Goal: Transaction & Acquisition: Purchase product/service

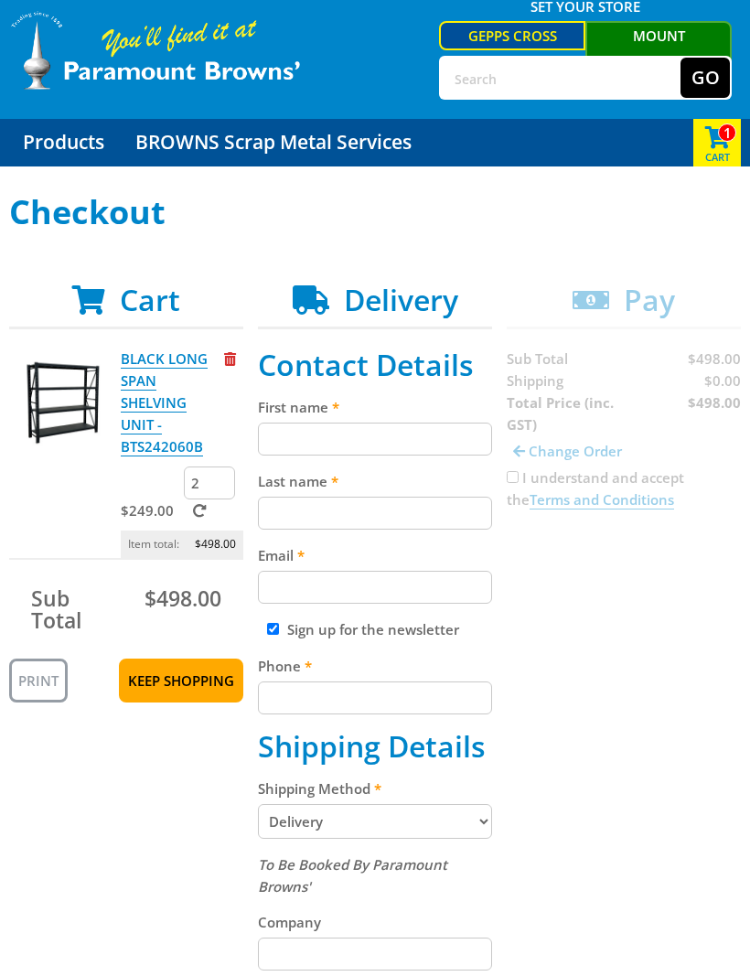
scroll to position [56, 0]
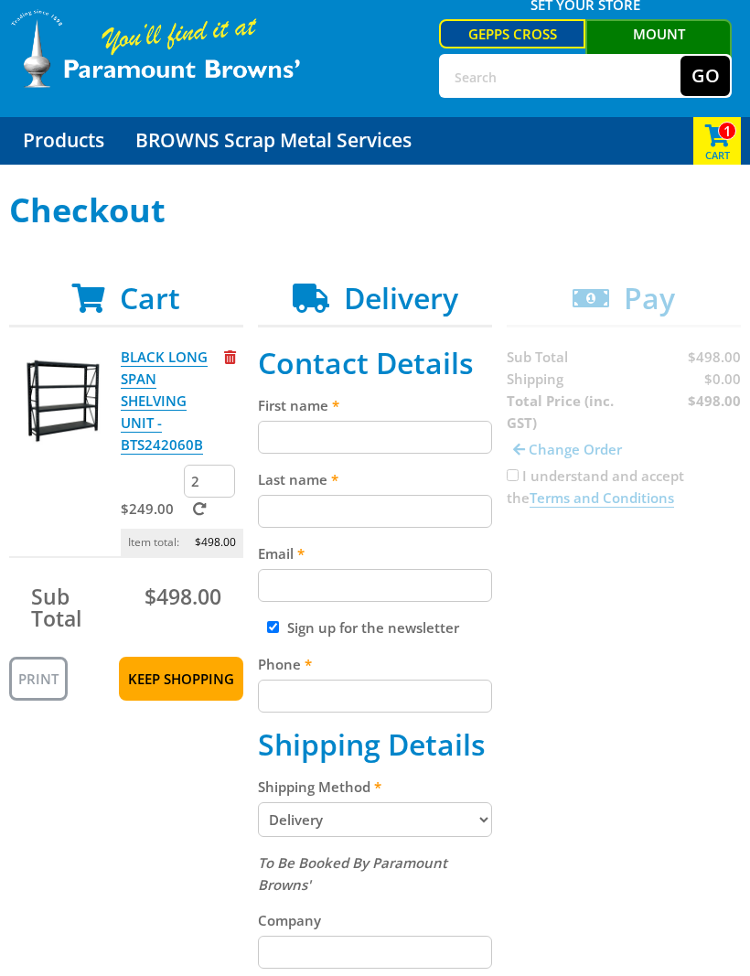
click at [287, 446] on input "First name" at bounding box center [375, 437] width 234 height 33
type input "[PERSON_NAME]"
click at [276, 521] on input "Last name" at bounding box center [375, 512] width 234 height 33
type input "Booth"
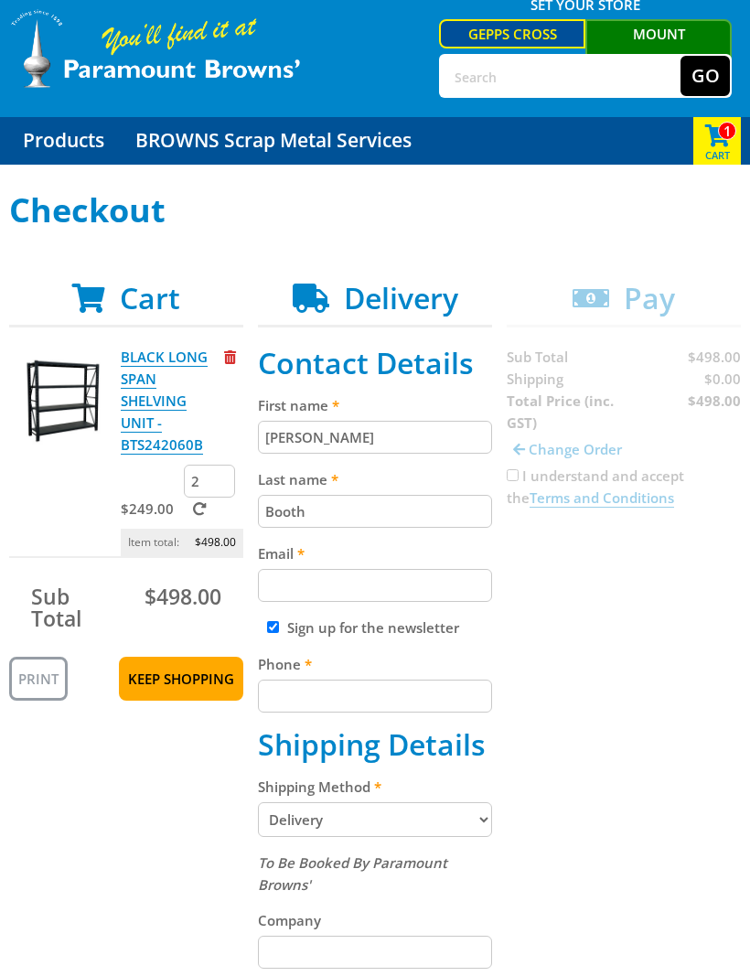
click at [282, 595] on input "Email" at bounding box center [375, 586] width 234 height 33
type input "J"
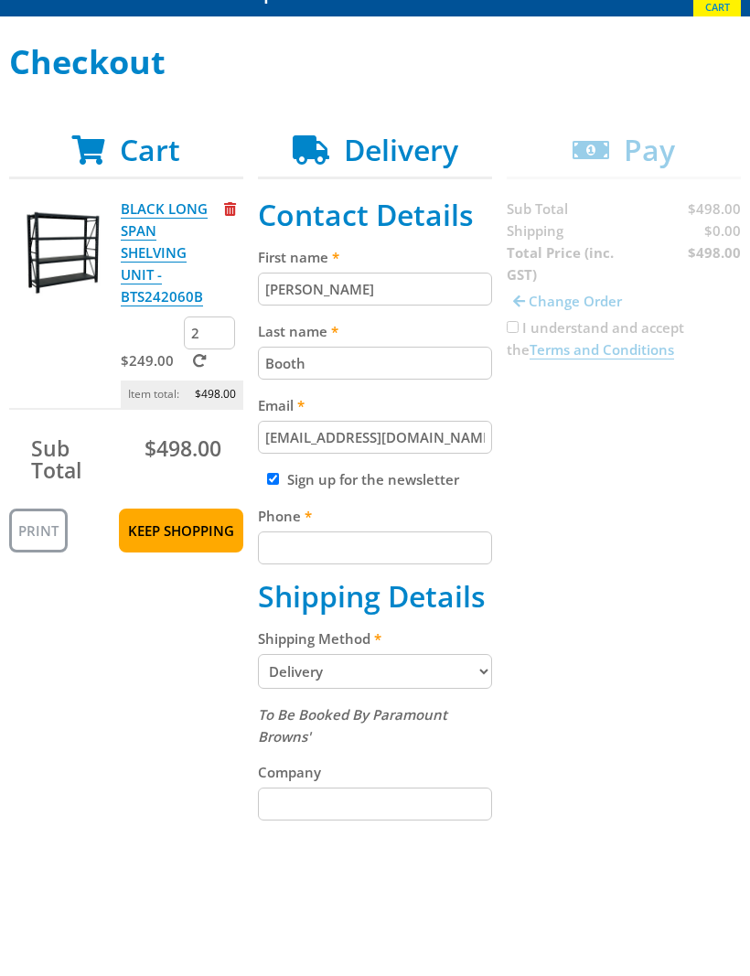
type input "[EMAIL_ADDRESS][DOMAIN_NAME]"
click at [285, 681] on input "Phone" at bounding box center [375, 697] width 234 height 33
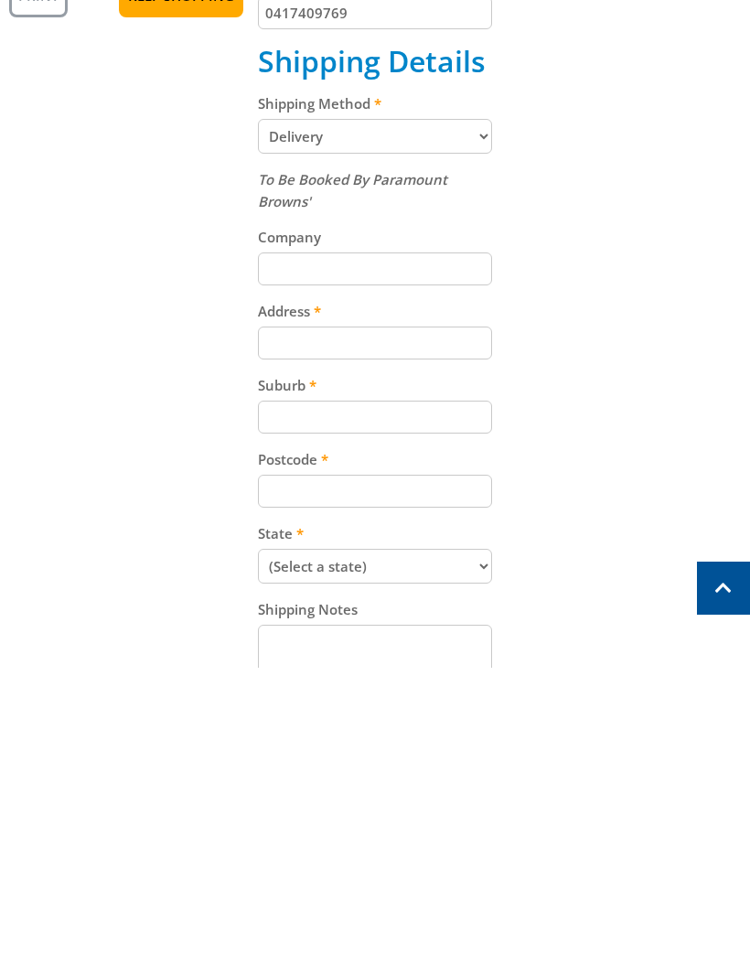
scroll to position [432, 0]
type input "0417409769"
click at [282, 560] on input "Company" at bounding box center [375, 576] width 234 height 33
type input "Art to Art"
click at [282, 634] on input "Address" at bounding box center [375, 650] width 234 height 33
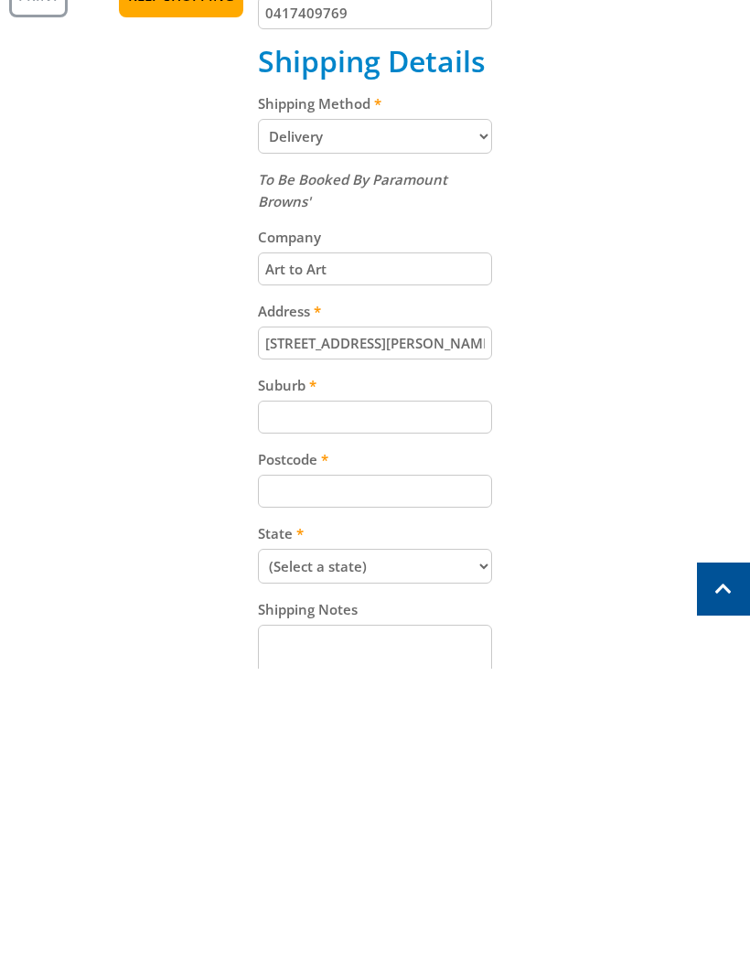
type input "[STREET_ADDRESS][PERSON_NAME]"
click at [280, 708] on input "Suburb" at bounding box center [375, 724] width 234 height 33
type input "[GEOGRAPHIC_DATA]"
click at [269, 782] on input "Postcode" at bounding box center [375, 798] width 234 height 33
type input "4"
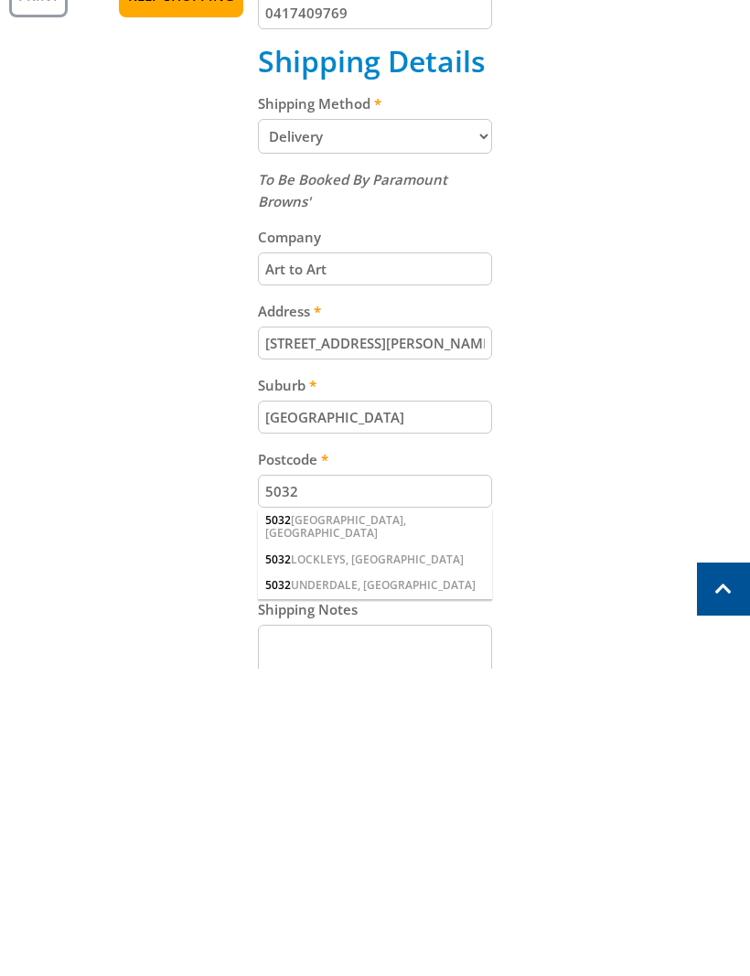
type input "5032"
click at [282, 820] on span "5032" at bounding box center [278, 828] width 26 height 16
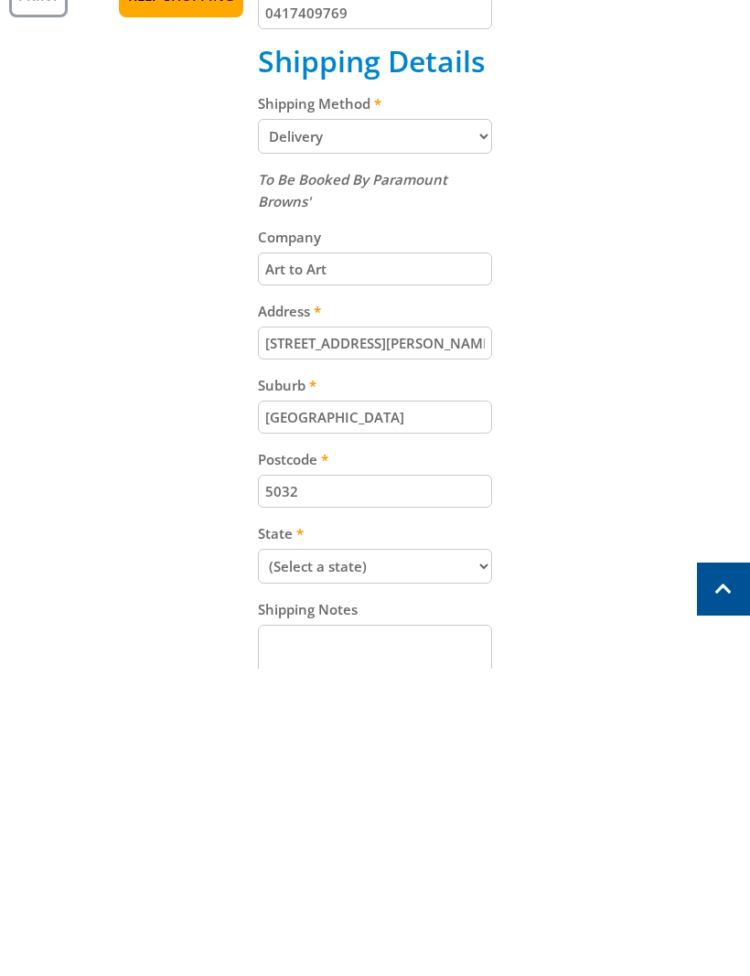
scroll to position [740, 0]
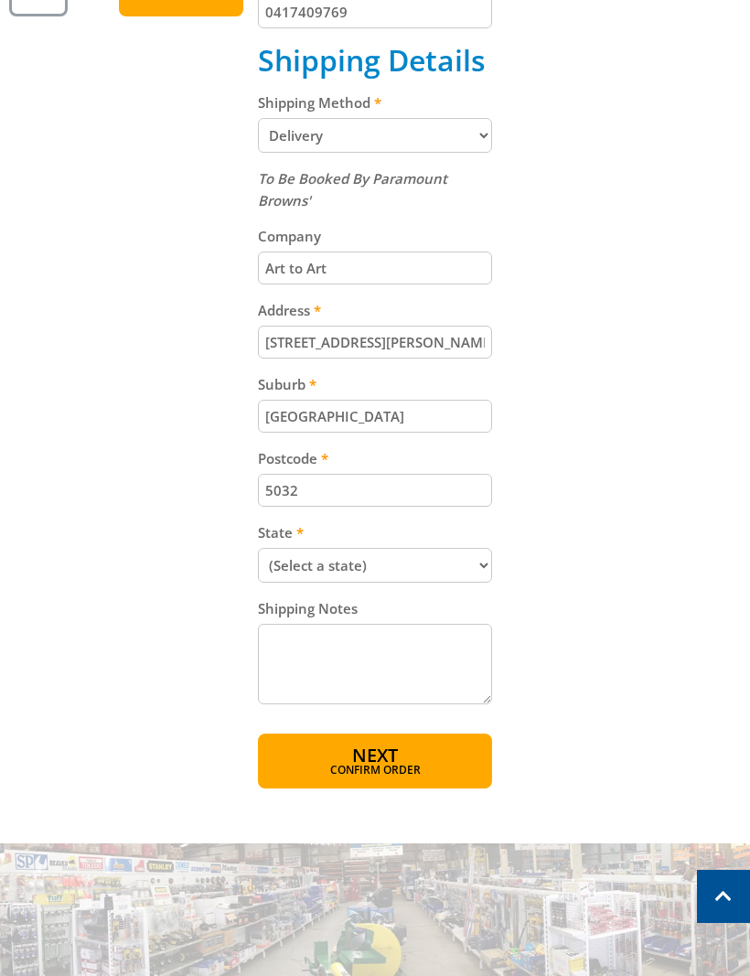
click at [279, 661] on textarea "Shipping Notes" at bounding box center [375, 664] width 234 height 81
click at [300, 568] on select "(Select a state) [GEOGRAPHIC_DATA] [GEOGRAPHIC_DATA] [GEOGRAPHIC_DATA] [GEOGRAP…" at bounding box center [375, 566] width 234 height 35
select select "SA"
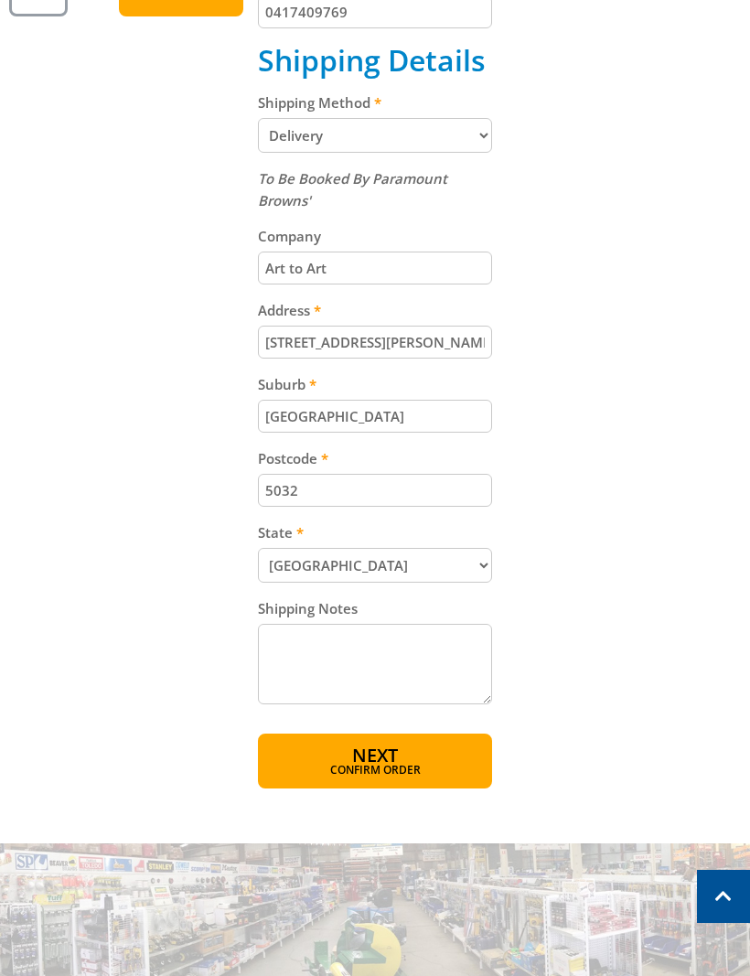
click at [308, 659] on textarea "Shipping Notes" at bounding box center [375, 664] width 234 height 81
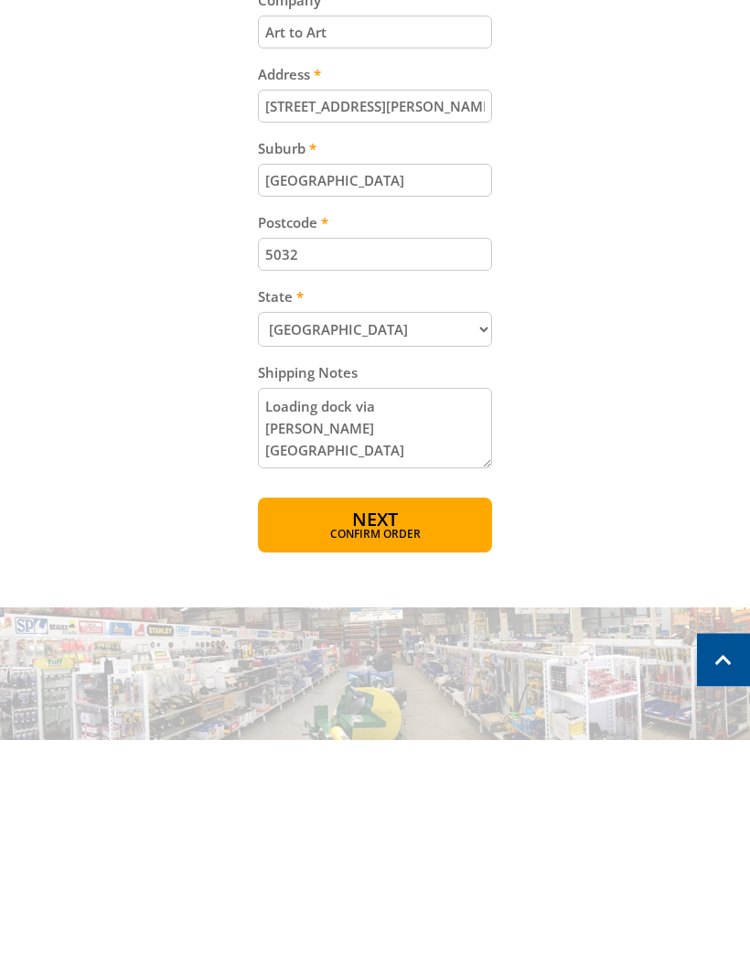
type textarea "Loading dock via [PERSON_NAME][GEOGRAPHIC_DATA]"
click at [364, 766] on span "Confirm order" at bounding box center [375, 771] width 156 height 11
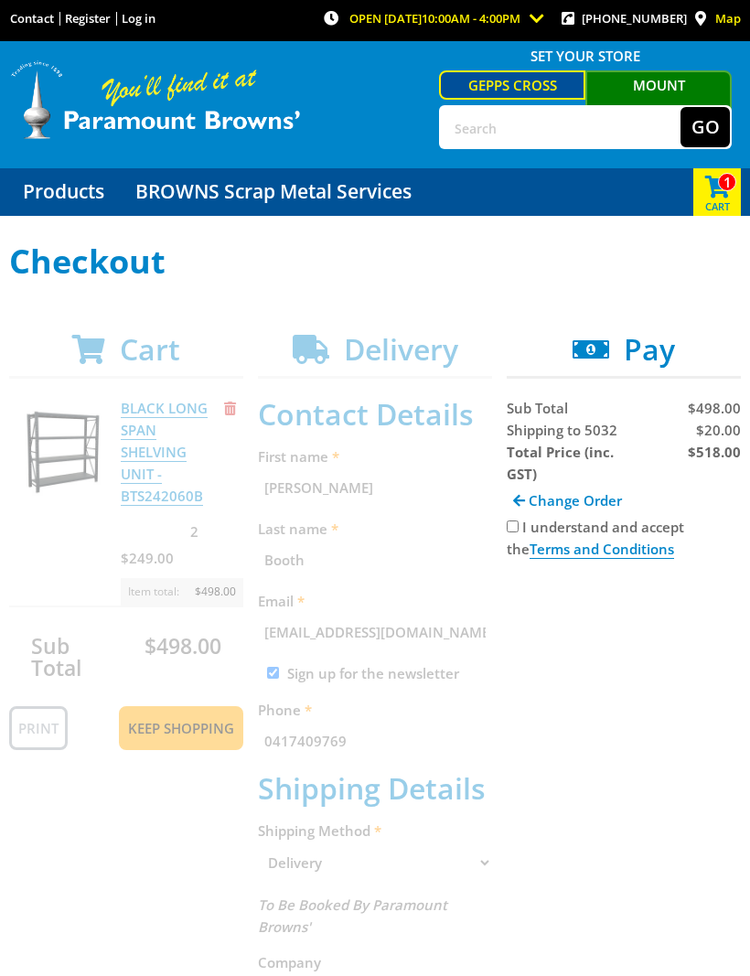
scroll to position [0, 0]
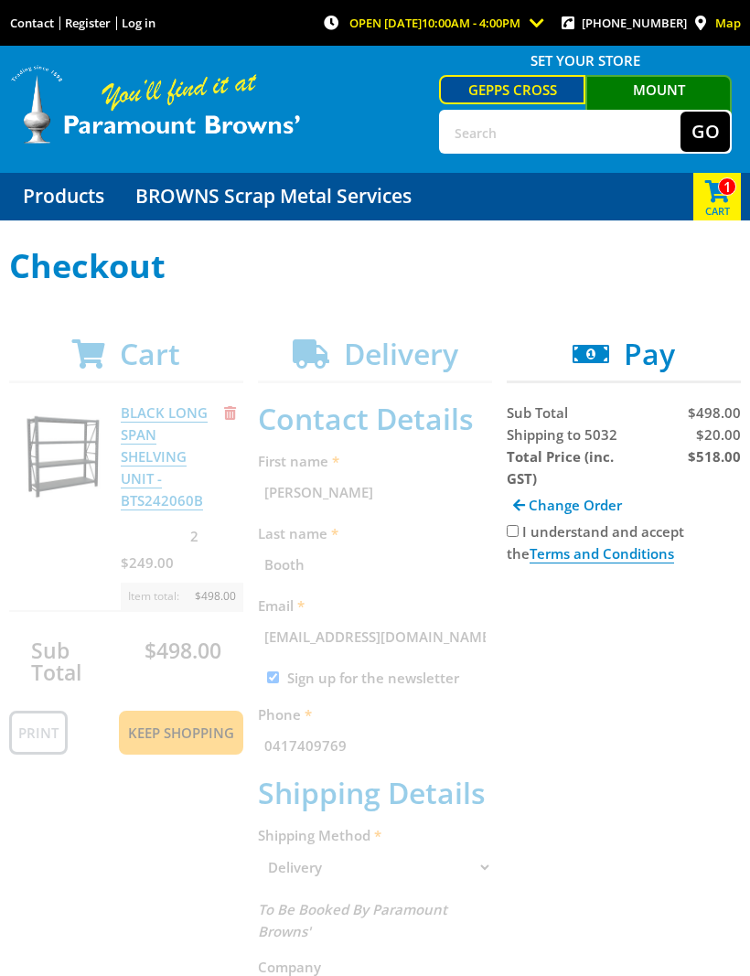
click at [121, 846] on div "Cart BLACK LONG SPAN SHELVING UNIT - BTS242060B $249.00 2 Item total: $498.00 S…" at bounding box center [375, 923] width 732 height 1172
click at [58, 597] on div "Cart BLACK LONG SPAN SHELVING UNIT - BTS242060B $249.00 2 Item total: $498.00 S…" at bounding box center [375, 923] width 732 height 1172
click at [95, 879] on div "Cart BLACK LONG SPAN SHELVING UNIT - BTS242060B $249.00 2 Item total: $498.00 S…" at bounding box center [375, 923] width 732 height 1172
click at [536, 444] on span "Shipping to 5032" at bounding box center [562, 434] width 111 height 18
click at [507, 538] on div "I understand and accept the Terms and Conditions" at bounding box center [624, 543] width 234 height 44
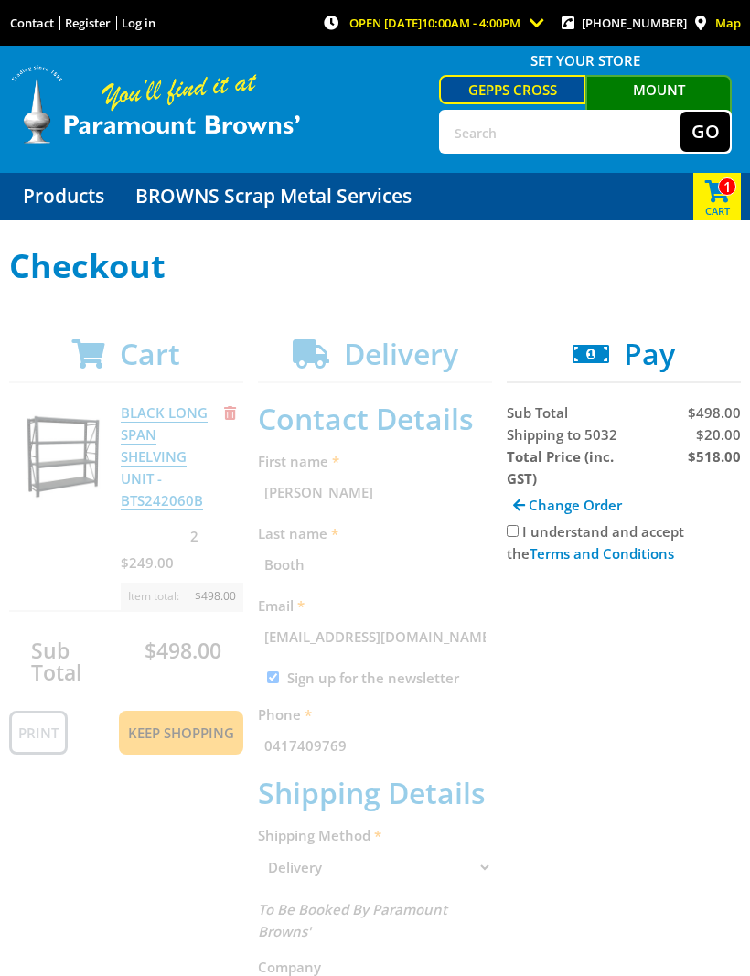
click at [507, 533] on input "I understand and accept the Terms and Conditions" at bounding box center [513, 531] width 12 height 12
checkbox input "true"
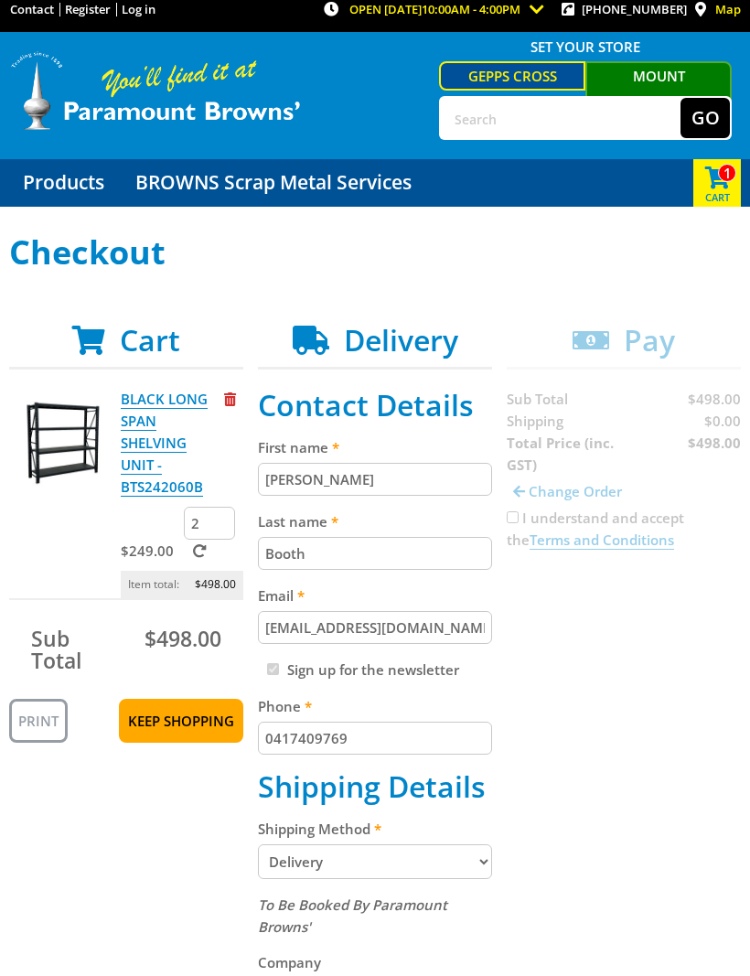
scroll to position [14, 0]
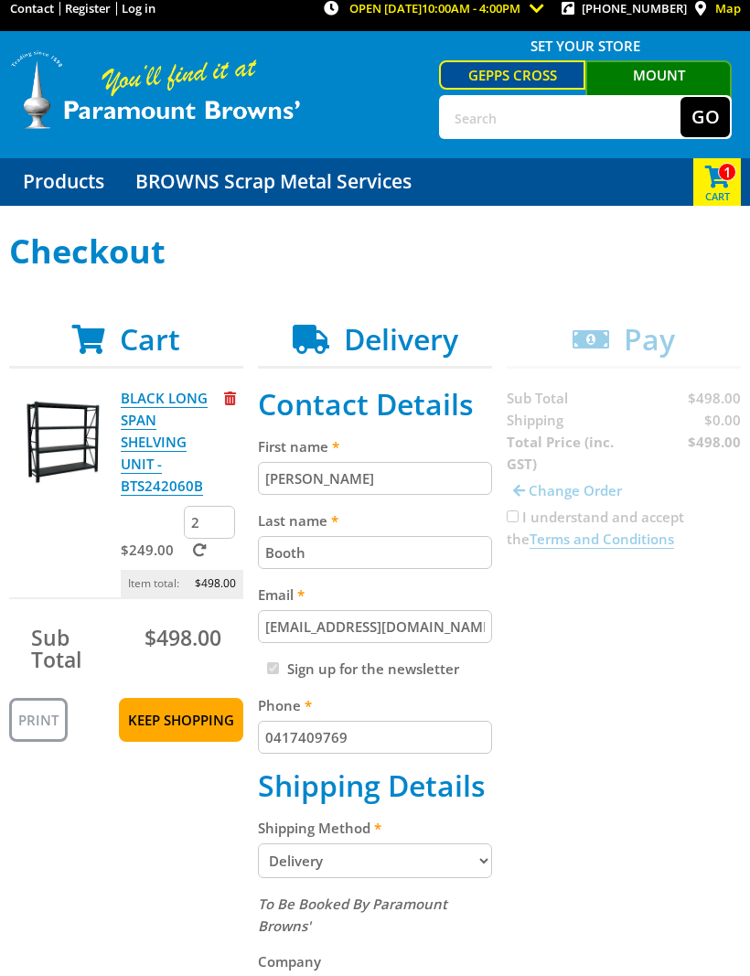
click at [513, 519] on div "Cart BLACK LONG SPAN SHELVING UNIT - BTS242060B $249.00 2 Item total: $498.00 S…" at bounding box center [375, 919] width 732 height 1192
click at [517, 520] on div "Cart BLACK LONG SPAN SHELVING UNIT - BTS242060B $249.00 2 Item total: $498.00 S…" at bounding box center [375, 919] width 732 height 1192
click at [590, 533] on div "Cart BLACK LONG SPAN SHELVING UNIT - BTS242060B $249.00 2 Item total: $498.00 S…" at bounding box center [375, 919] width 732 height 1192
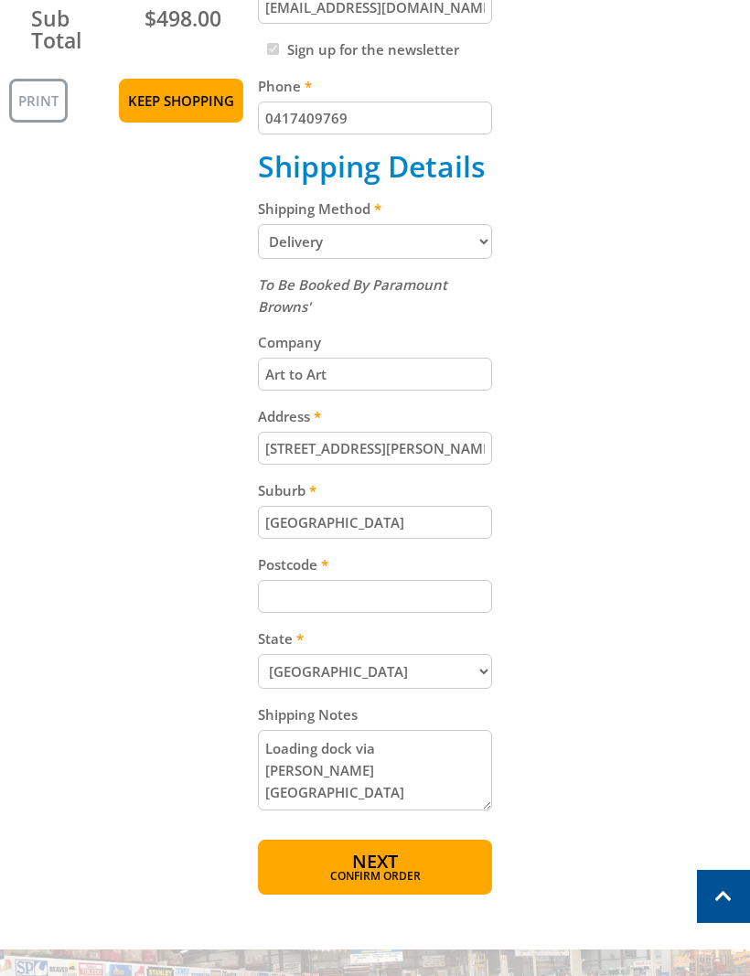
scroll to position [642, 0]
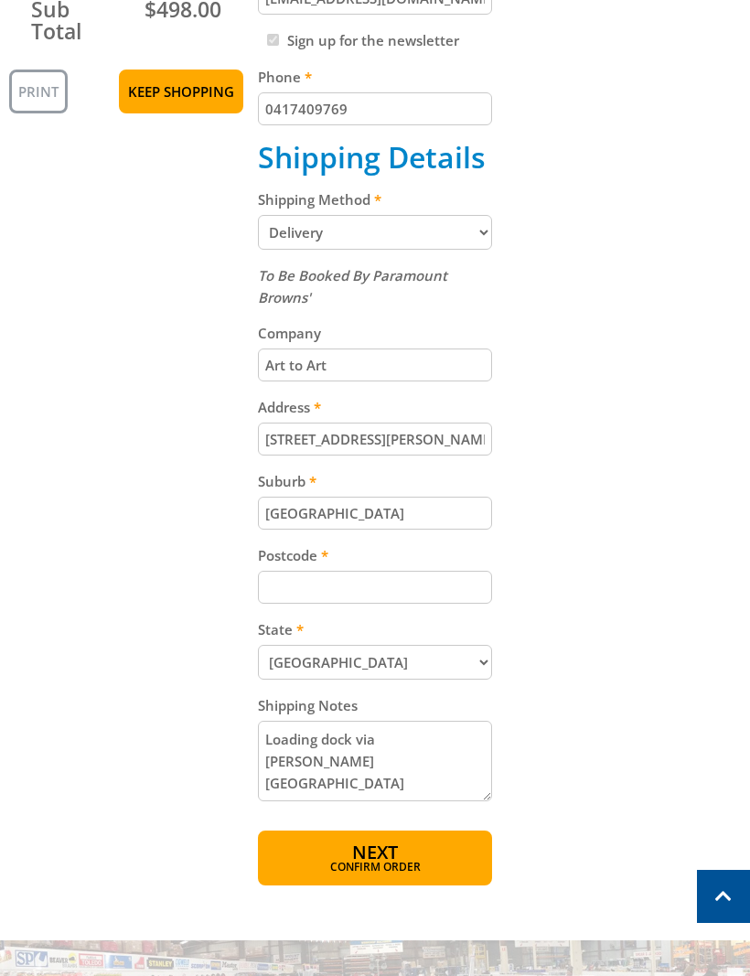
click at [363, 853] on span "Next" at bounding box center [375, 852] width 46 height 25
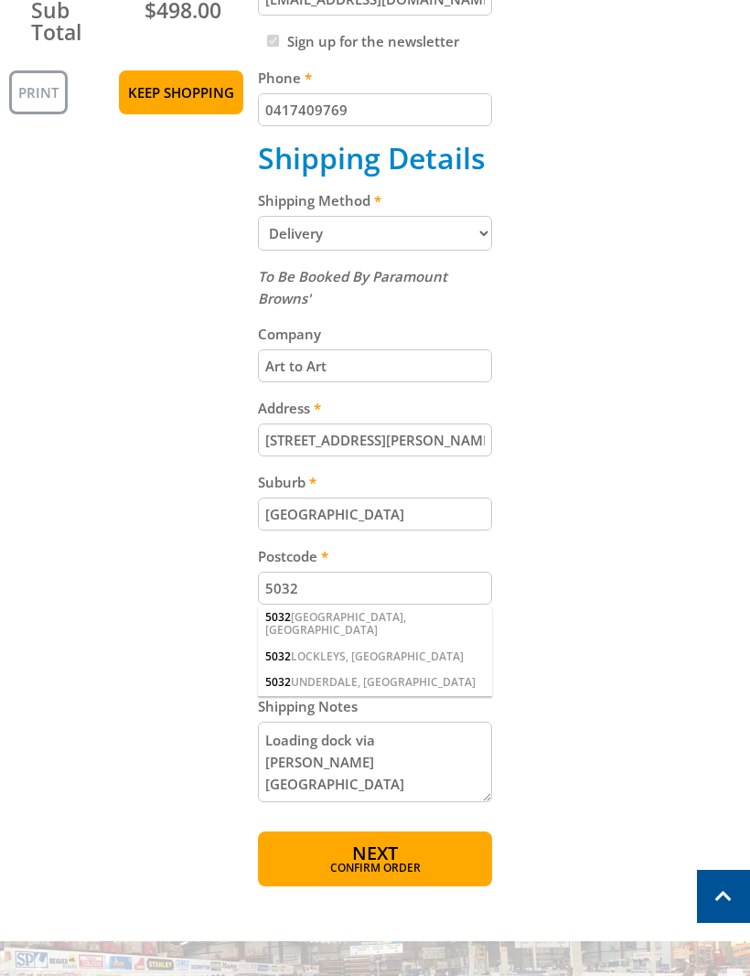
type input "5032"
click at [280, 622] on span "5032" at bounding box center [278, 617] width 26 height 16
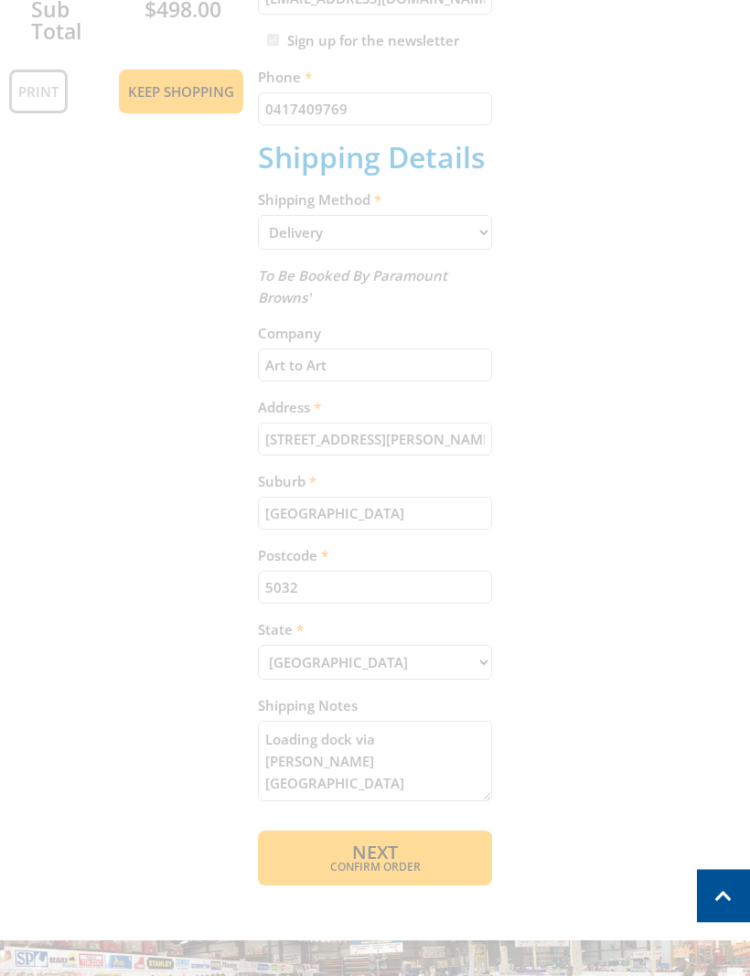
scroll to position [643, 0]
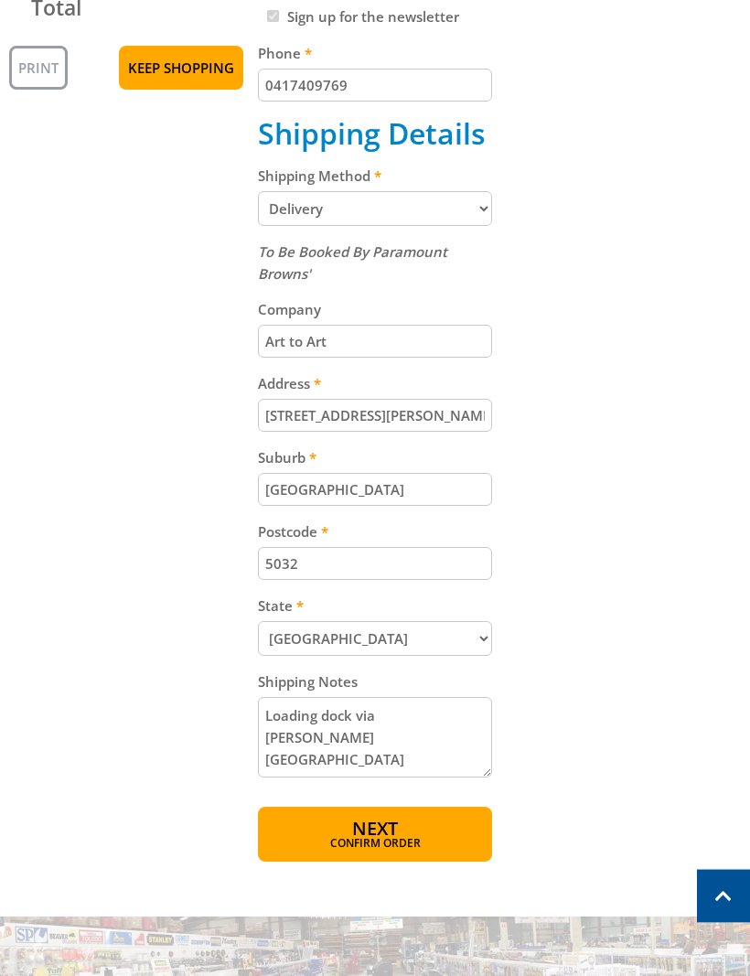
click at [367, 829] on span "Next" at bounding box center [375, 829] width 46 height 25
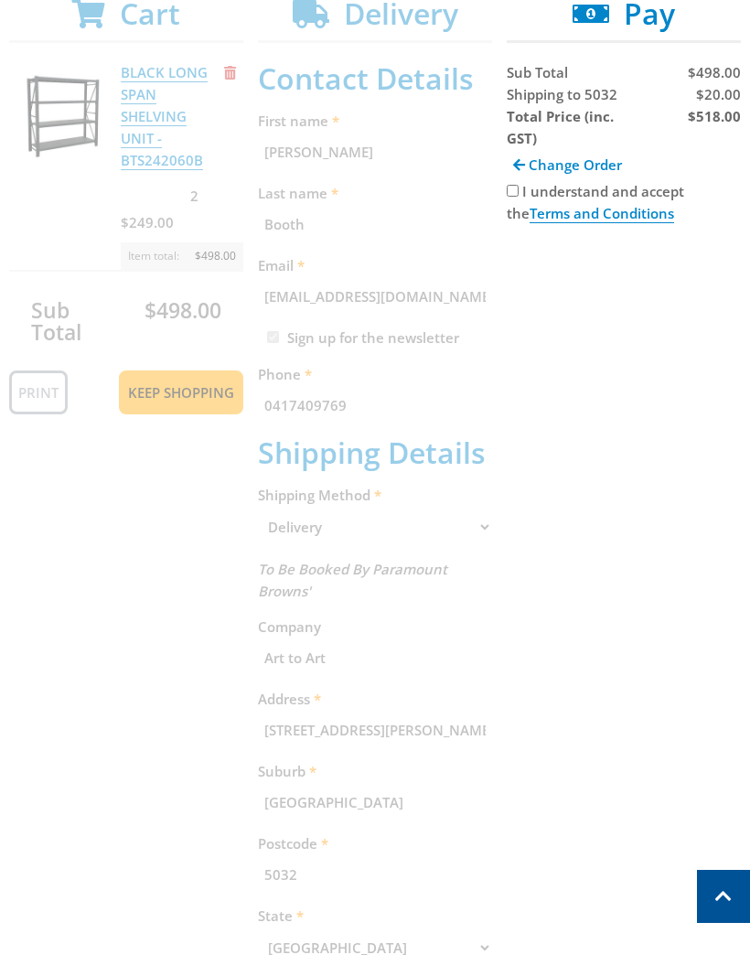
scroll to position [337, 0]
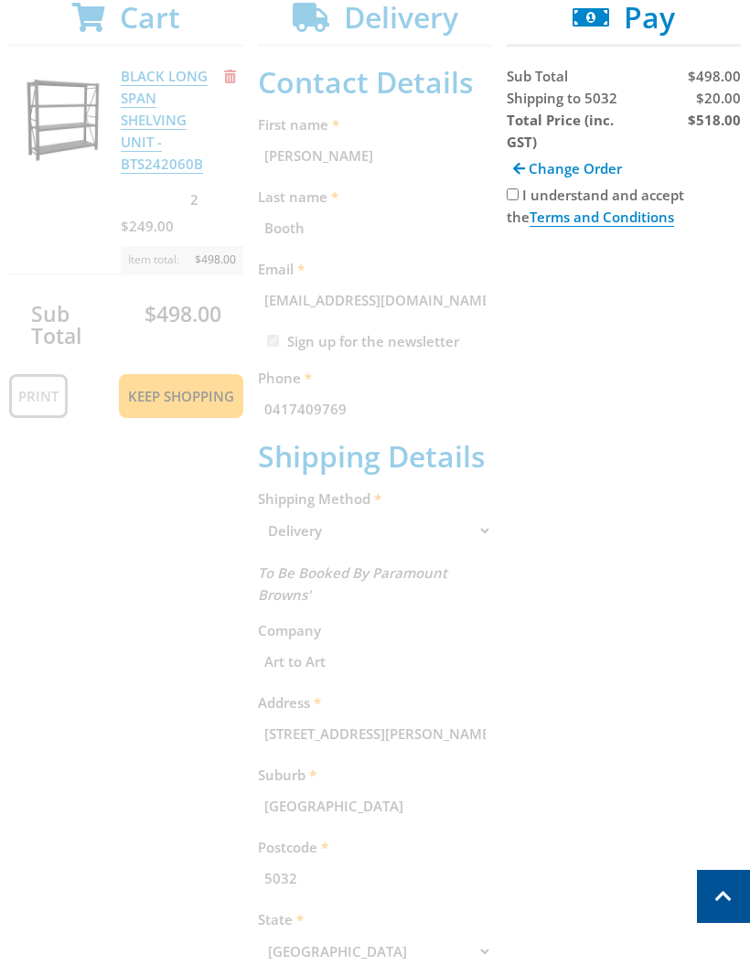
click at [507, 198] on input "I understand and accept the Terms and Conditions" at bounding box center [513, 194] width 12 height 12
checkbox input "true"
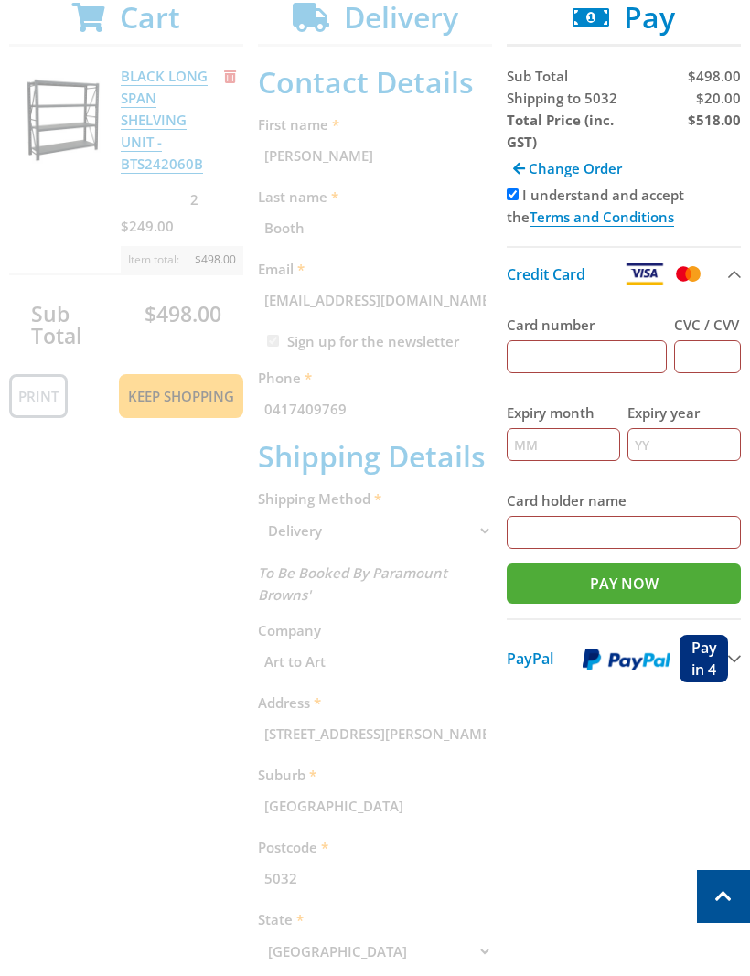
click at [618, 661] on img at bounding box center [627, 659] width 88 height 23
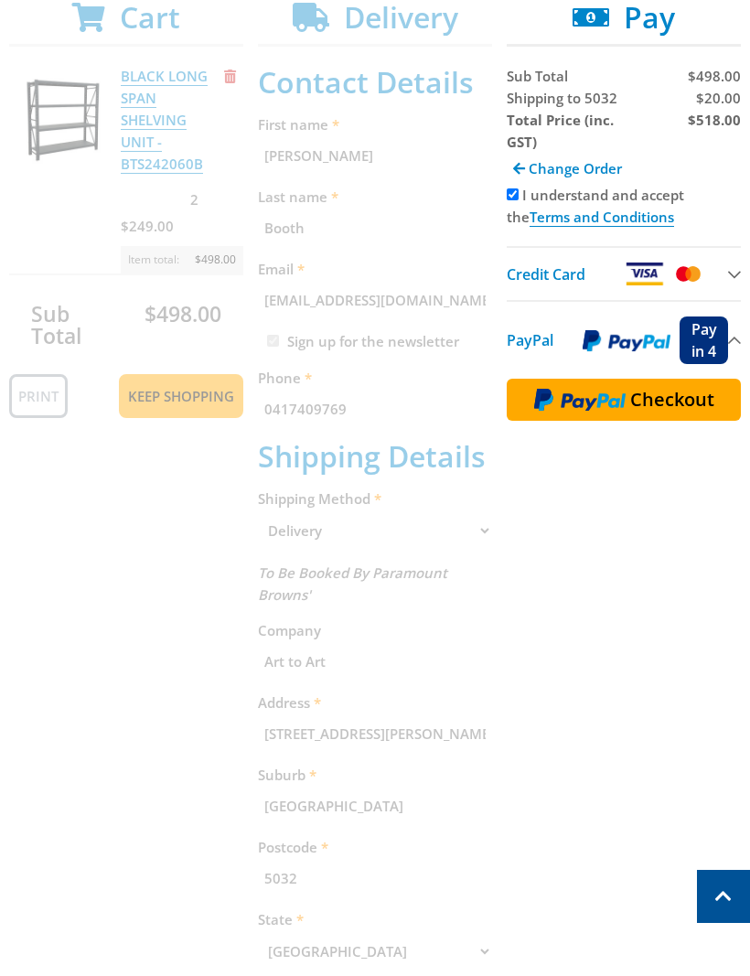
click at [620, 410] on img at bounding box center [579, 400] width 91 height 24
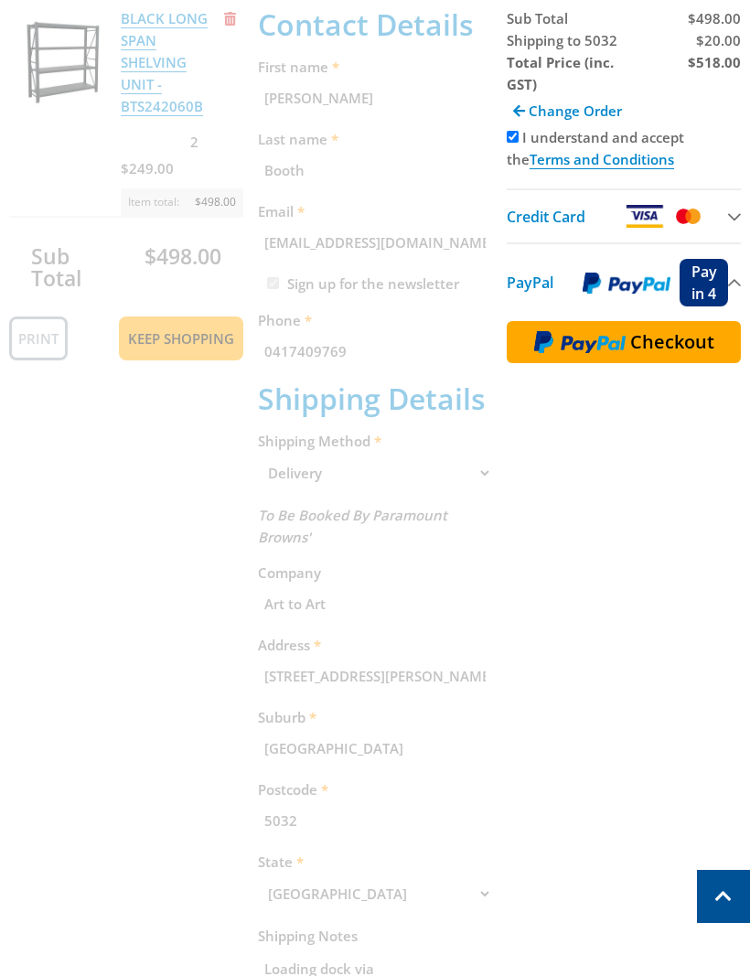
scroll to position [398, 0]
